Goal: Task Accomplishment & Management: Manage account settings

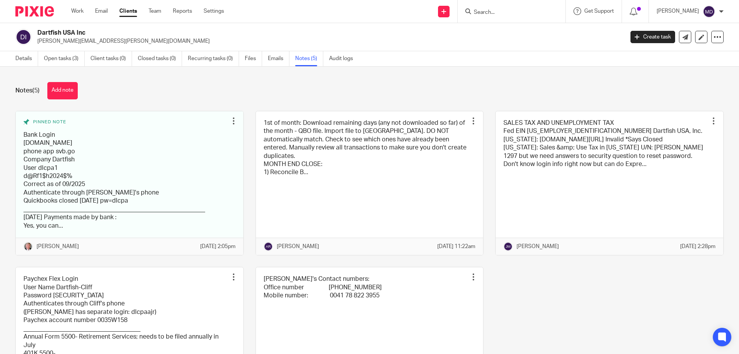
click at [497, 10] on input "Search" at bounding box center [507, 12] width 69 height 7
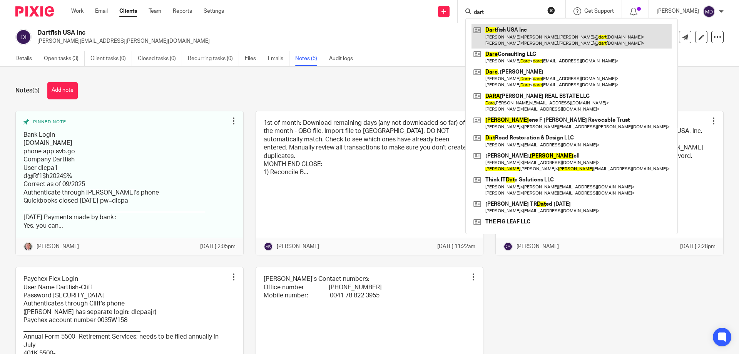
type input "dart"
click at [531, 26] on link at bounding box center [572, 36] width 200 height 24
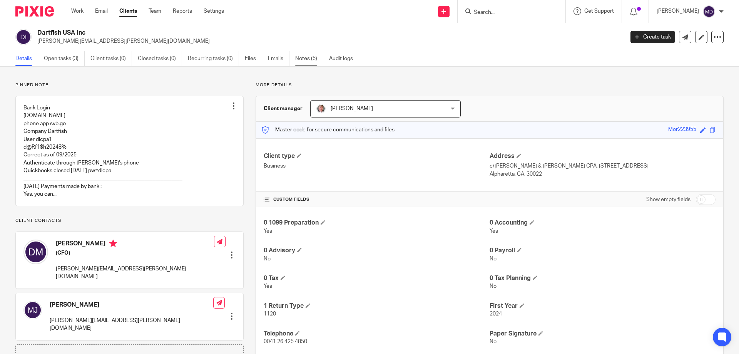
click at [305, 59] on link "Notes (5)" at bounding box center [309, 58] width 28 height 15
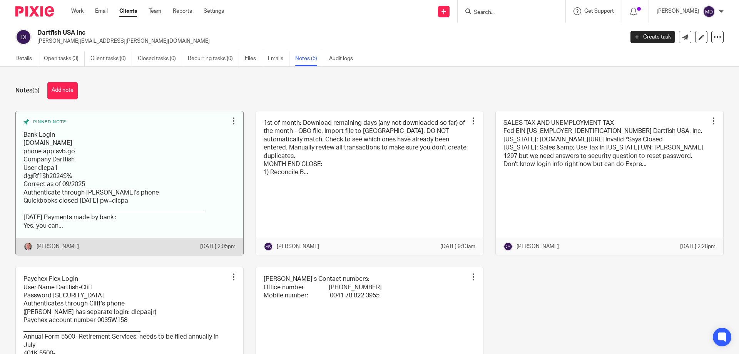
scroll to position [39, 0]
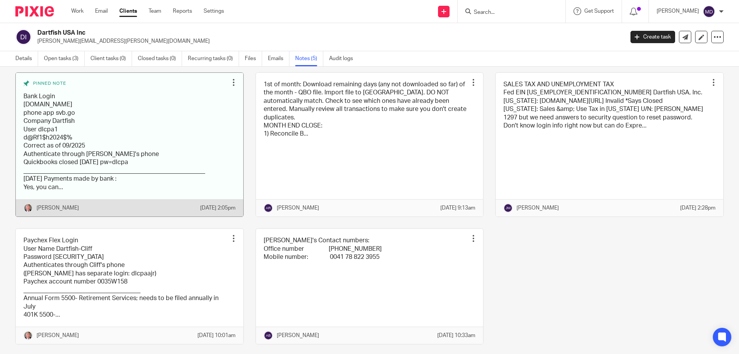
click at [233, 82] on div at bounding box center [234, 83] width 8 height 8
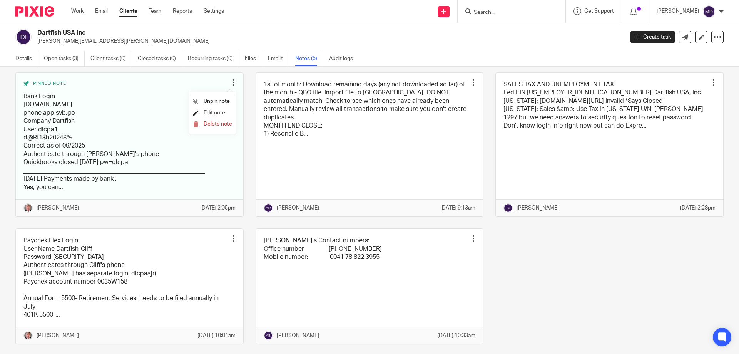
click at [215, 111] on span "Edit note" at bounding box center [215, 112] width 22 height 5
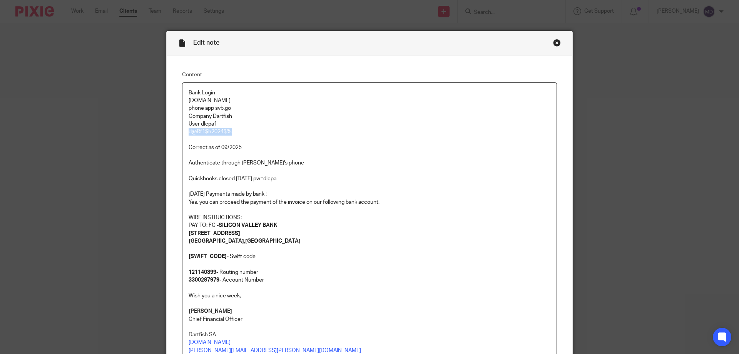
drag, startPoint x: 233, startPoint y: 131, endPoint x: 186, endPoint y: 133, distance: 47.0
click at [189, 133] on p "d@Rf1$h2024$%" at bounding box center [370, 132] width 362 height 8
copy p "d@Rf1$h2024$%"
click at [209, 114] on p "Company Dartfish" at bounding box center [370, 116] width 362 height 8
click at [196, 123] on p "User dlcpa1" at bounding box center [370, 124] width 362 height 8
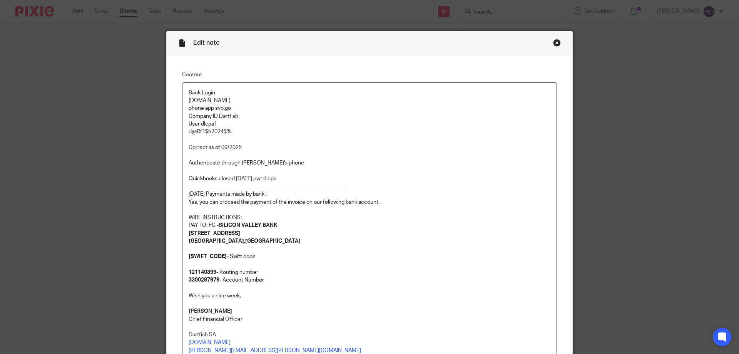
click at [198, 123] on p "User dlcpa1" at bounding box center [370, 124] width 362 height 8
drag, startPoint x: 480, startPoint y: 45, endPoint x: 402, endPoint y: 10, distance: 86.0
click at [402, 10] on div "Edit note Content Bank Login connect.svb.com phone app svb.go Company ID Dartfi…" at bounding box center [369, 177] width 739 height 354
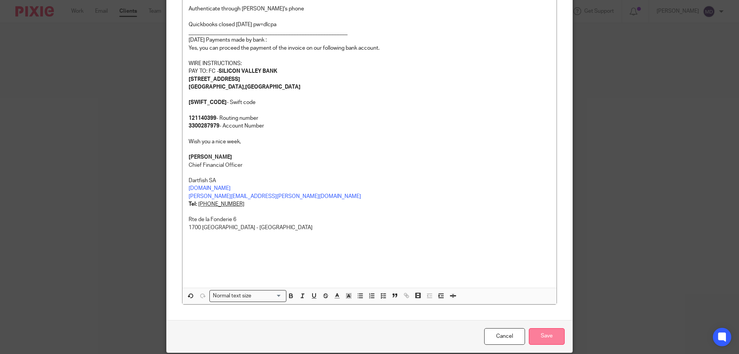
click at [542, 335] on input "Save" at bounding box center [547, 336] width 36 height 17
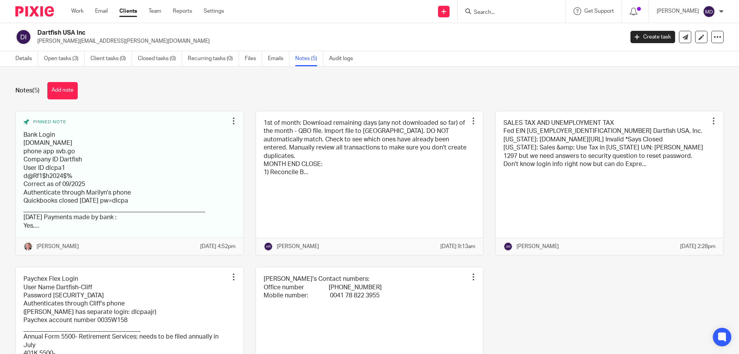
drag, startPoint x: 739, startPoint y: 325, endPoint x: 739, endPoint y: 303, distance: 21.9
